Goal: Navigation & Orientation: Find specific page/section

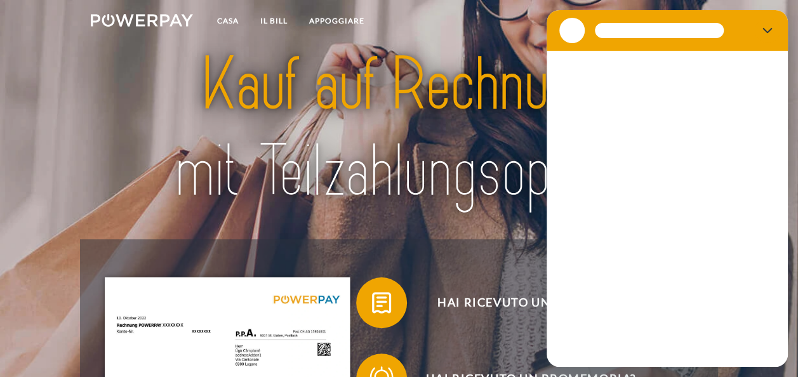
click at [699, 17] on section at bounding box center [666, 30] width 241 height 41
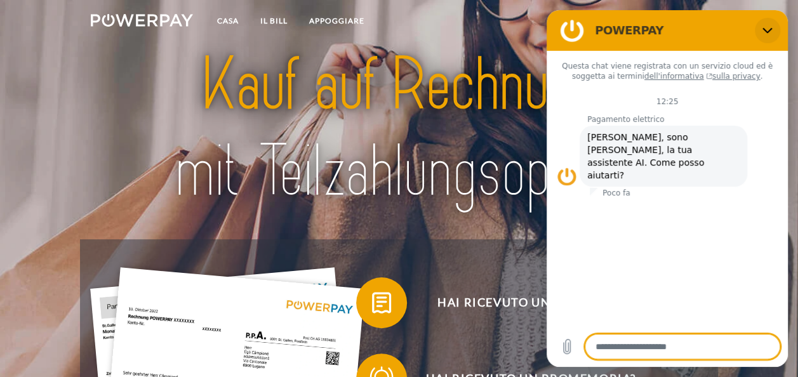
click at [767, 29] on icon "Chiudere" at bounding box center [767, 30] width 10 height 10
type textarea "*"
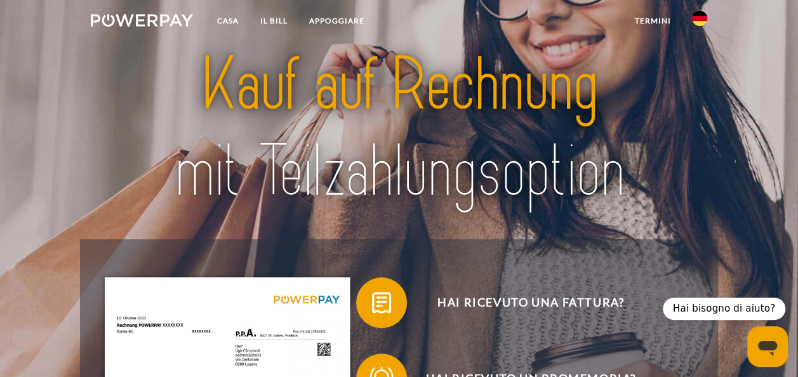
click at [699, 18] on img at bounding box center [699, 18] width 15 height 15
click at [698, 93] on img at bounding box center [699, 91] width 15 height 15
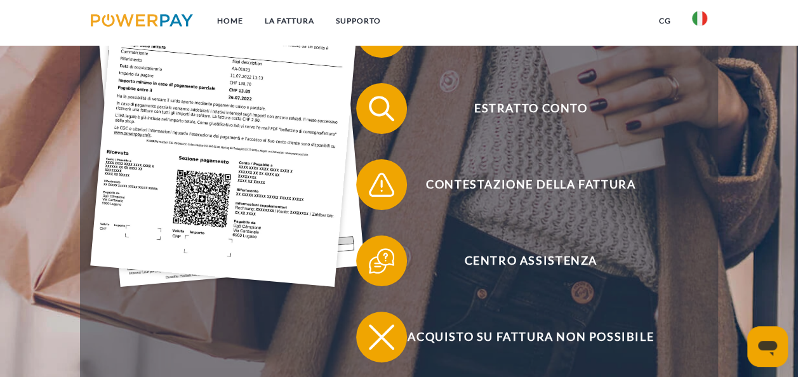
scroll to position [381, 0]
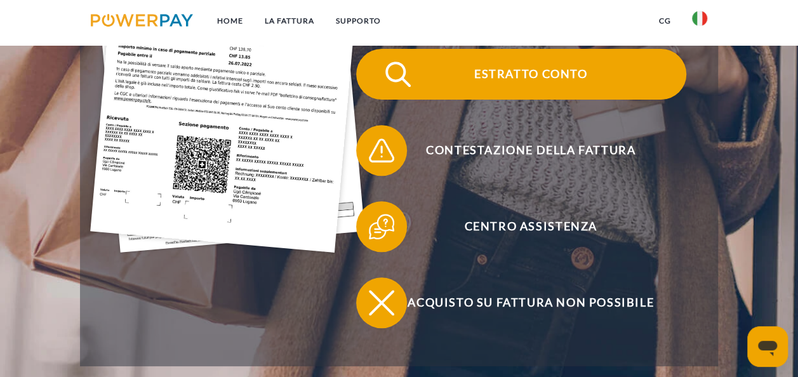
click at [496, 74] on span "Estratto conto" at bounding box center [530, 74] width 311 height 51
